Goal: Information Seeking & Learning: Learn about a topic

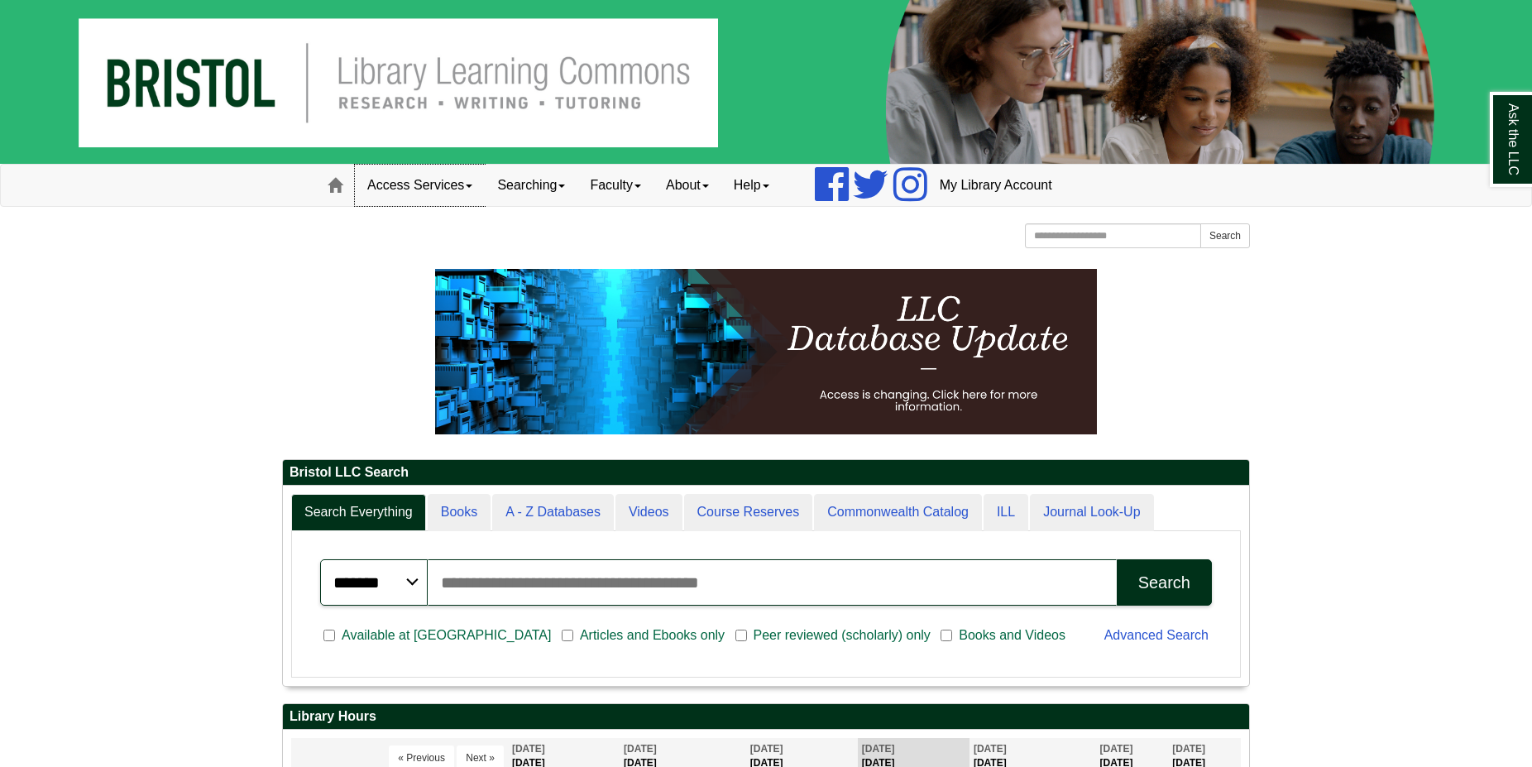
click at [430, 184] on link "Access Services" at bounding box center [420, 185] width 130 height 41
click at [429, 242] on link "Chromebooks" at bounding box center [442, 240] width 172 height 19
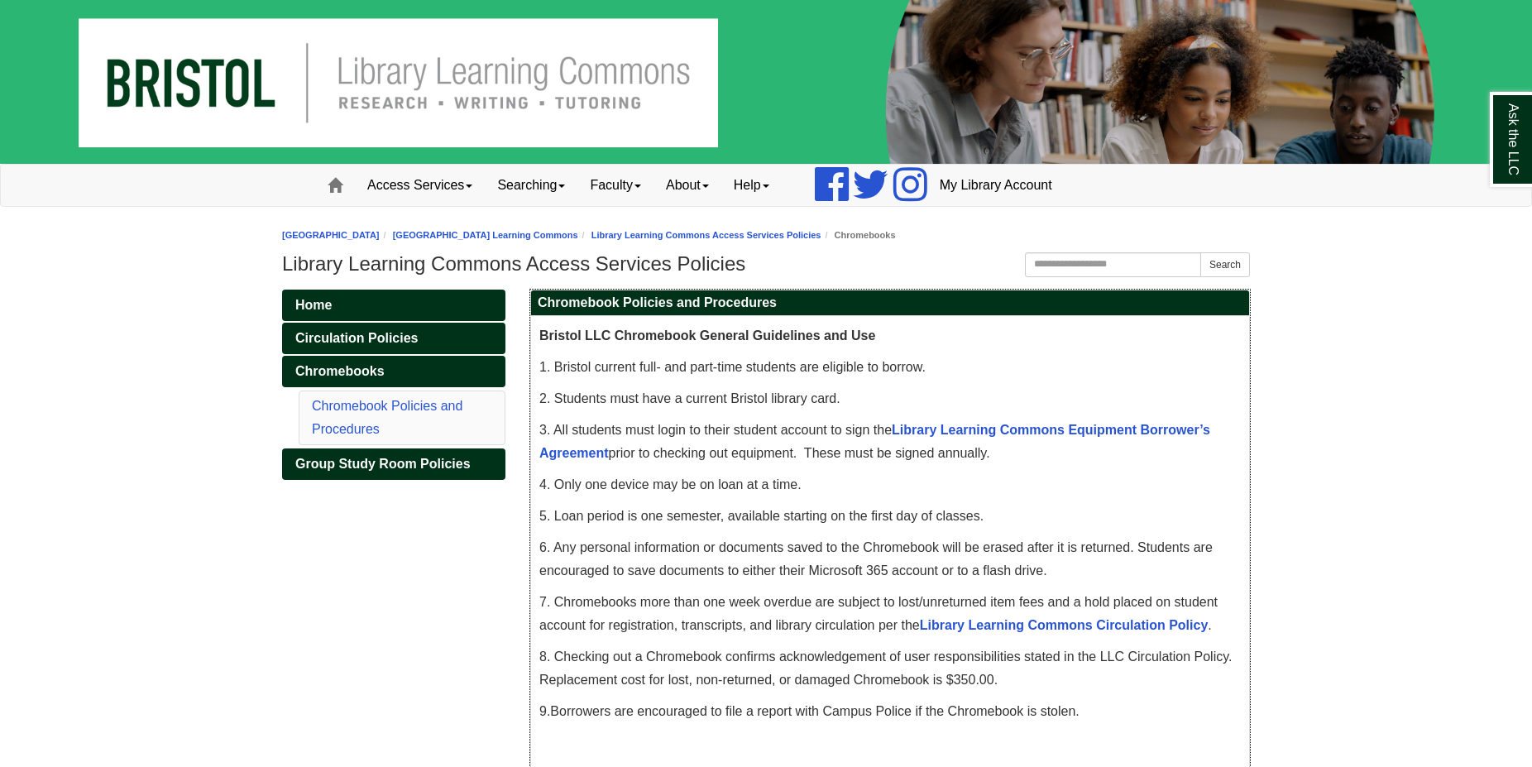
click at [994, 430] on link "Library Learning Commons Equipment Borrower’s Agreement" at bounding box center [874, 441] width 671 height 37
click at [376, 372] on span "Chromebooks" at bounding box center [339, 371] width 89 height 14
